Goal: Go to known website: Go to known website

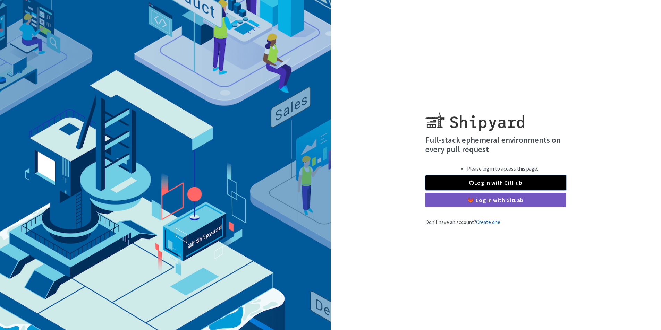
click at [510, 183] on link "Log in with GitHub" at bounding box center [496, 183] width 141 height 15
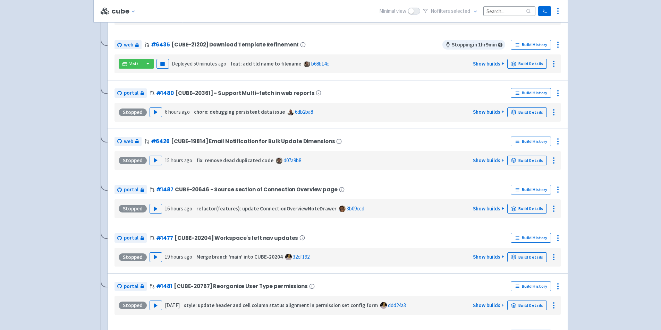
scroll to position [292, 0]
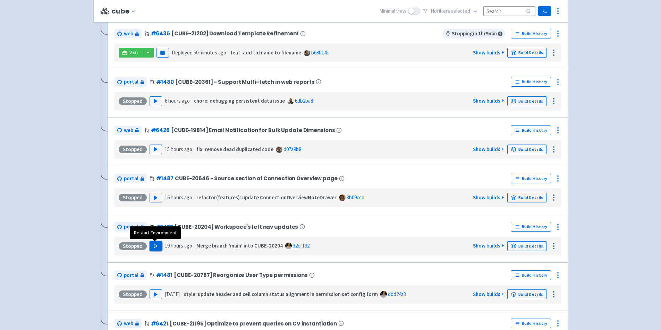
click at [155, 245] on icon "button" at bounding box center [155, 246] width 5 height 5
